Goal: Task Accomplishment & Management: Manage account settings

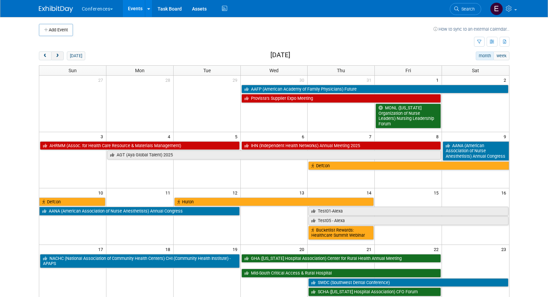
click at [61, 51] on div "Add Event How to sync to an external calendar... New Event Duplicate Event Warn…" at bounding box center [274, 262] width 481 height 490
click at [61, 53] on button "next" at bounding box center [57, 55] width 13 height 9
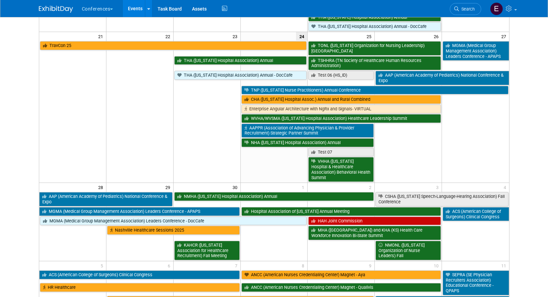
scroll to position [351, 0]
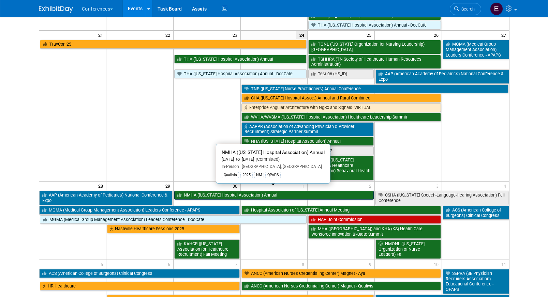
click at [206, 191] on link "NMHA (New Mexico Hospital Association) Annual" at bounding box center [274, 195] width 200 height 9
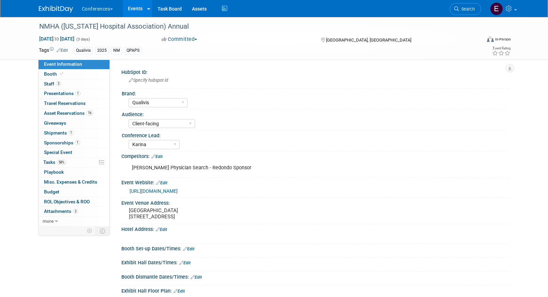
select select "Qualivis"
select select "Client-facing"
select select "Karina"
click at [50, 163] on span "Tasks 58%" at bounding box center [54, 162] width 23 height 5
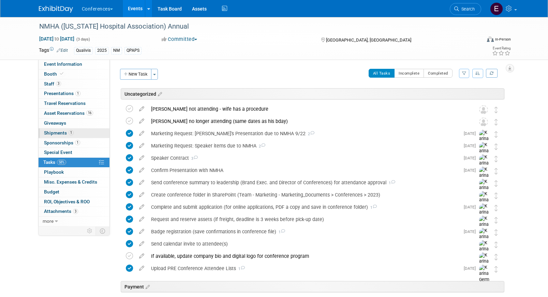
click at [57, 134] on span "Shipments 1" at bounding box center [59, 132] width 30 height 5
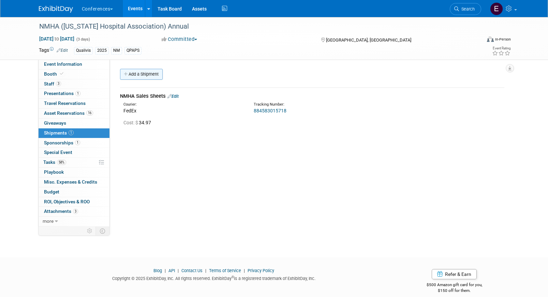
click at [153, 77] on link "Add a Shipment" at bounding box center [141, 74] width 43 height 11
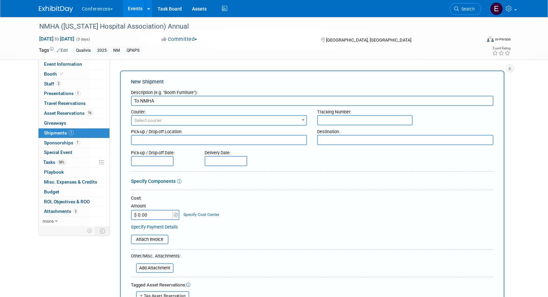
type input "To NMHA"
click at [172, 121] on span "Select courier" at bounding box center [219, 121] width 175 height 10
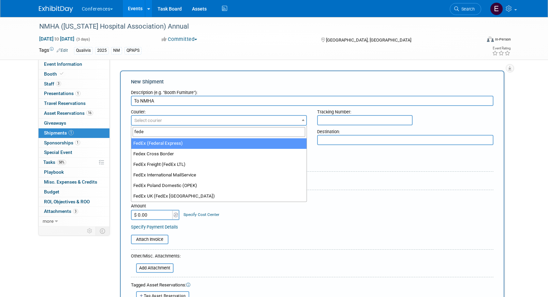
type input "fede"
select select "206"
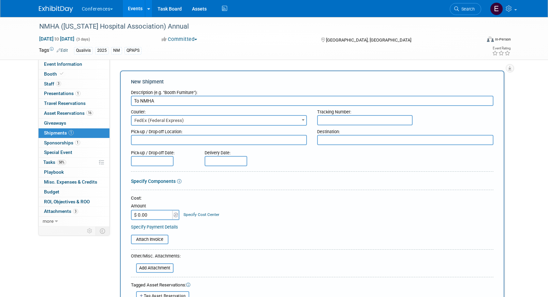
click at [372, 118] on input "text" at bounding box center [364, 120] width 95 height 10
paste input "884616979237"
type input "884616979237"
click at [154, 214] on input "$ 0.00" at bounding box center [152, 215] width 43 height 10
type input "$ 48.25"
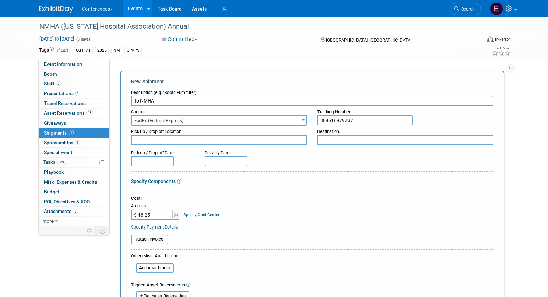
click at [207, 217] on div "Specify Cost Center" at bounding box center [201, 211] width 36 height 13
click at [207, 216] on link "Specify Cost Center" at bounding box center [201, 214] width 36 height 5
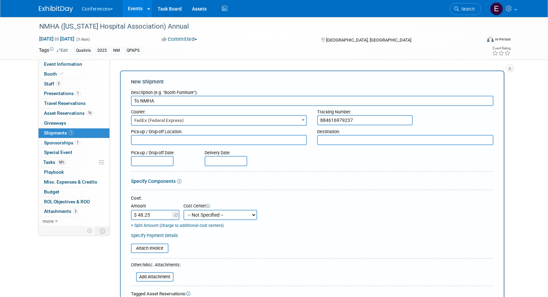
click at [207, 220] on select "-- Not Specified -- Aya Education Aya Healthcare Aya Locums Bespoke Corporate D…" at bounding box center [220, 215] width 74 height 10
select select "18965874"
click at [183, 210] on select "-- Not Specified -- Aya Education Aya Healthcare Aya Locums Bespoke Corporate D…" at bounding box center [220, 215] width 74 height 10
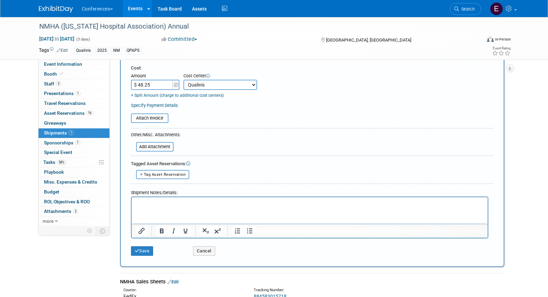
scroll to position [131, 0]
click at [141, 258] on div "Save Cancel" at bounding box center [312, 248] width 362 height 21
click at [141, 251] on button "Save" at bounding box center [142, 250] width 22 height 10
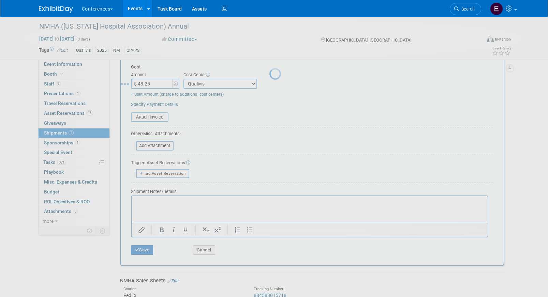
scroll to position [8, 0]
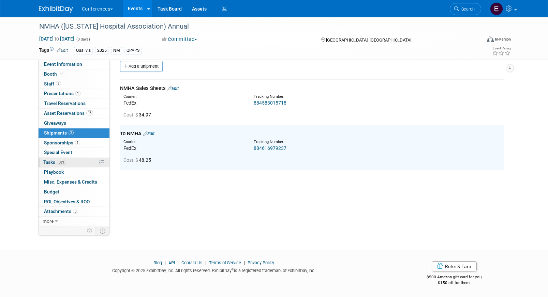
click at [59, 163] on span "58%" at bounding box center [61, 162] width 9 height 5
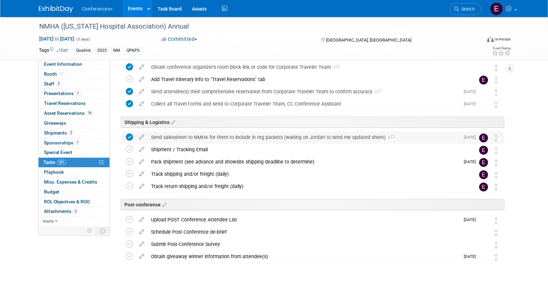
scroll to position [313, 0]
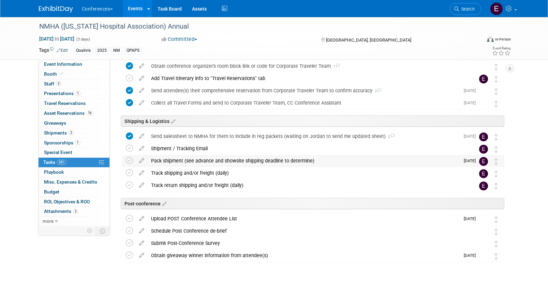
click at [165, 161] on div "Pack shipment (see advance and showsite shipping deadline to determine)" at bounding box center [304, 161] width 312 height 12
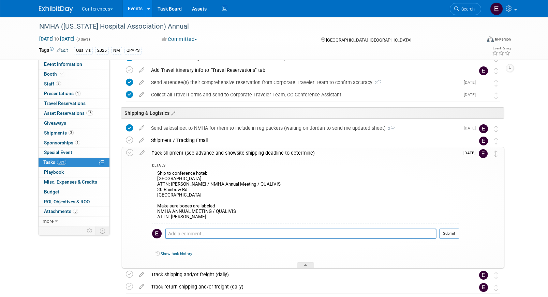
scroll to position [322, 0]
click at [129, 152] on icon at bounding box center [129, 152] width 7 height 7
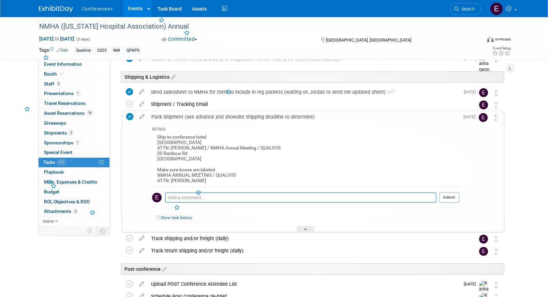
scroll to position [358, 0]
click at [110, 13] on button "Conferences" at bounding box center [101, 7] width 41 height 15
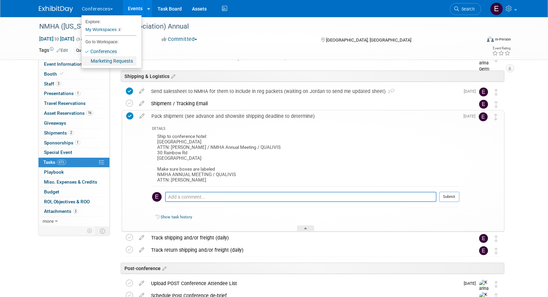
click at [102, 60] on link "Marketing Requests" at bounding box center [108, 61] width 55 height 10
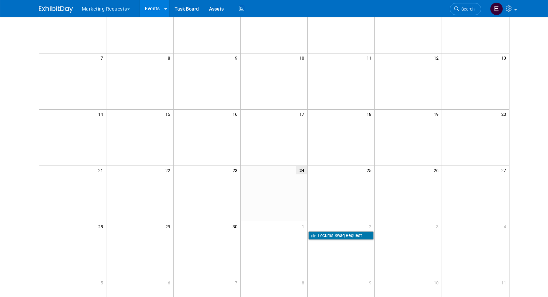
scroll to position [81, 0]
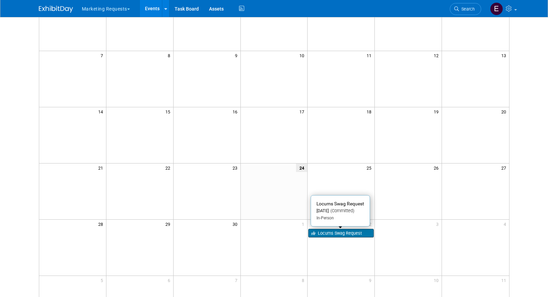
click at [335, 235] on link "Locums Swag Request" at bounding box center [340, 233] width 65 height 9
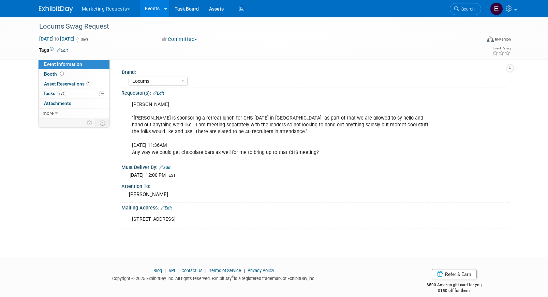
select select "Locums"
click at [78, 93] on link "75% Tasks 75%" at bounding box center [74, 94] width 71 height 10
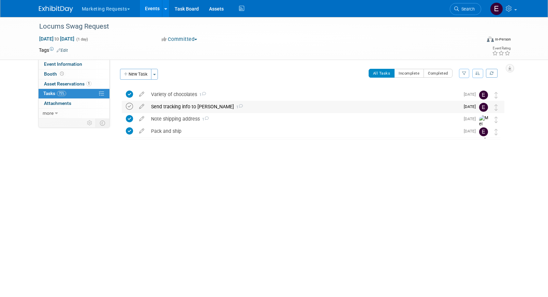
click at [130, 105] on icon at bounding box center [129, 106] width 7 height 7
click at [124, 8] on button "Marketing Requests" at bounding box center [109, 7] width 57 height 15
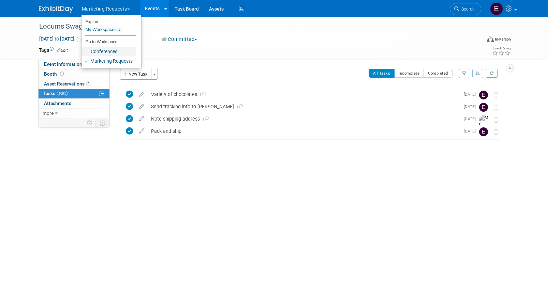
click at [103, 51] on link "Conferences" at bounding box center [108, 52] width 55 height 10
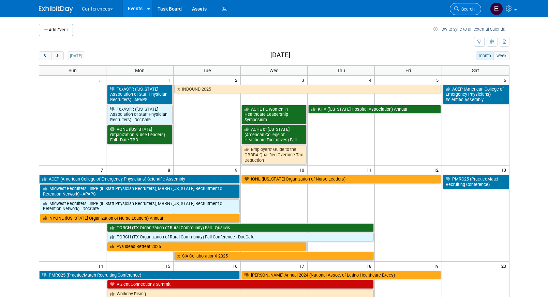
click at [465, 4] on link "Search" at bounding box center [465, 9] width 31 height 12
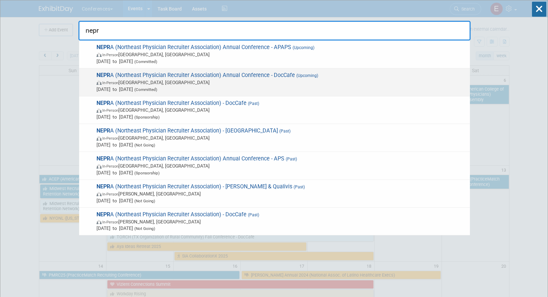
type input "nepr"
click at [243, 78] on span "NEPR A (Northeast Physician Recruiter Association) Annual Conference - DocCafe …" at bounding box center [280, 82] width 372 height 21
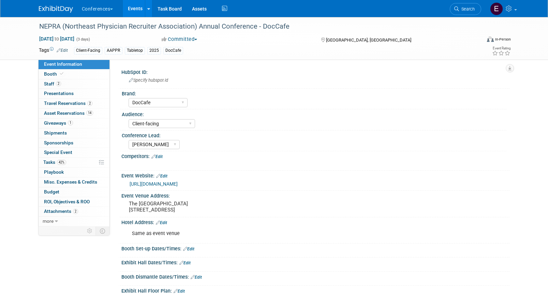
select select "DocCafe"
select select "Client-facing"
select select "Marygrace"
click at [60, 164] on span "42%" at bounding box center [61, 162] width 9 height 5
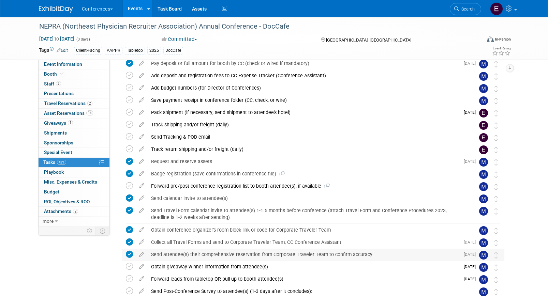
scroll to position [114, 0]
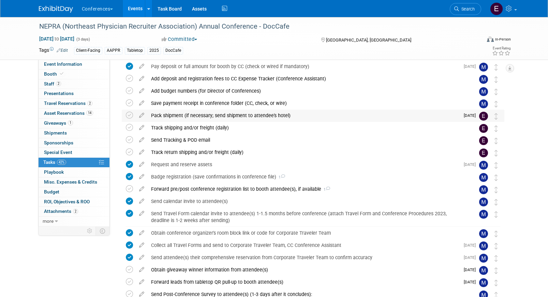
click at [170, 115] on div "Pack shipment (if necessary; send shipment to attendee's hotel)" at bounding box center [304, 116] width 312 height 12
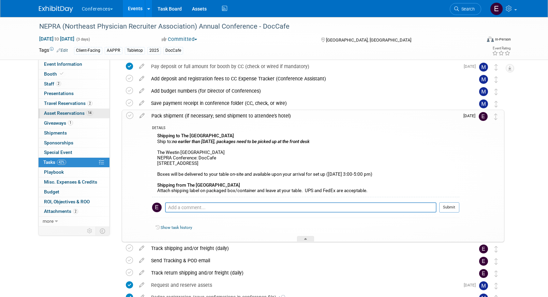
click at [80, 111] on span "Asset Reservations 14" at bounding box center [68, 112] width 49 height 5
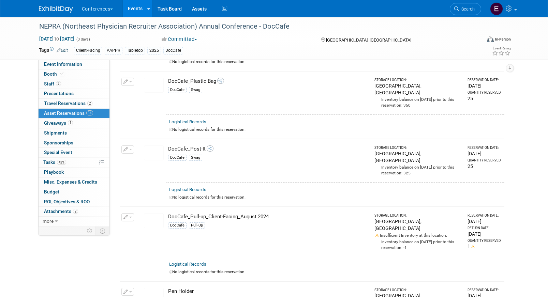
scroll to position [783, 0]
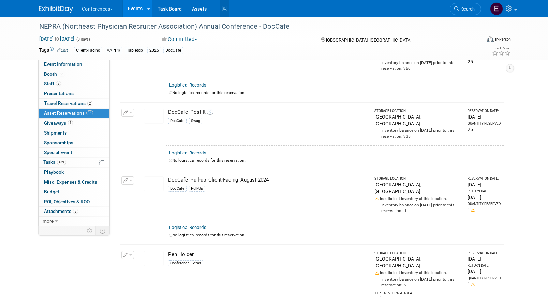
click at [223, 13] on icon at bounding box center [224, 8] width 9 height 11
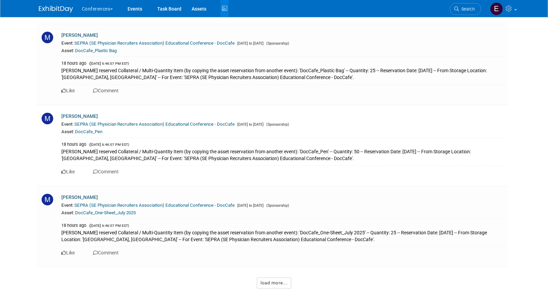
scroll to position [4841, 0]
